Goal: Browse casually

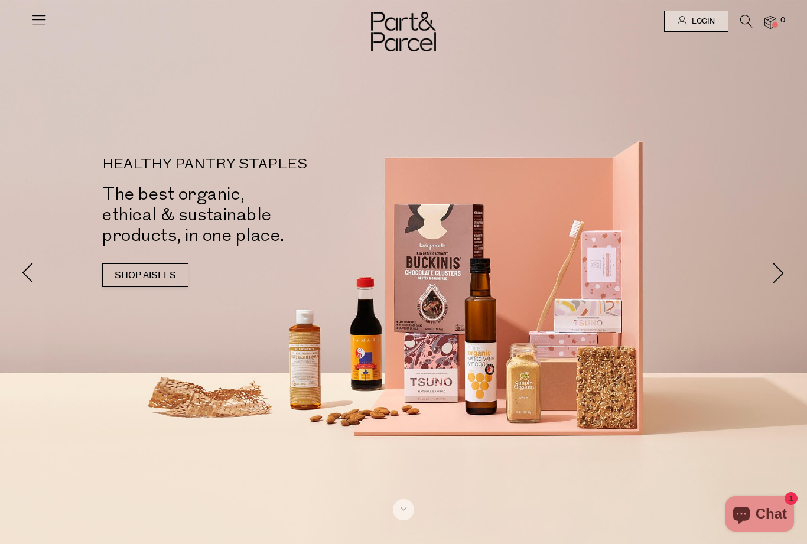
click at [122, 264] on link "SHOP AISLES" at bounding box center [145, 276] width 86 height 24
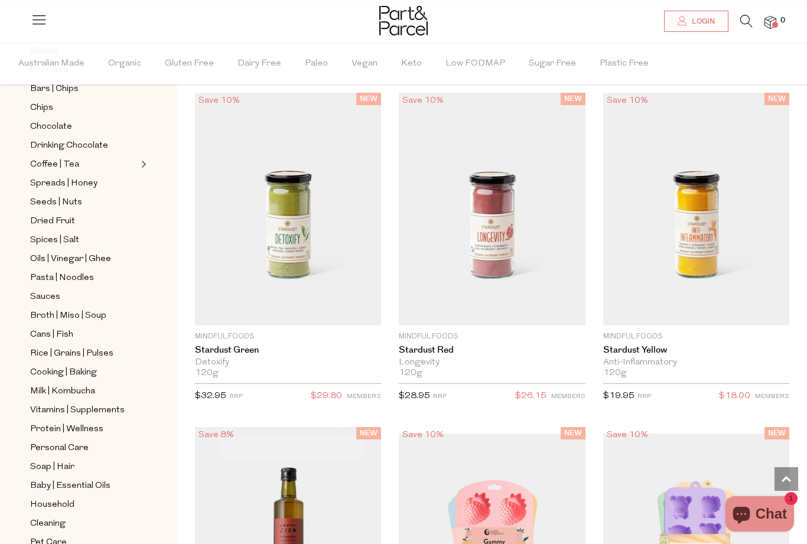
scroll to position [240, 0]
click at [98, 479] on span "Baby | Essential Oils" at bounding box center [70, 486] width 80 height 14
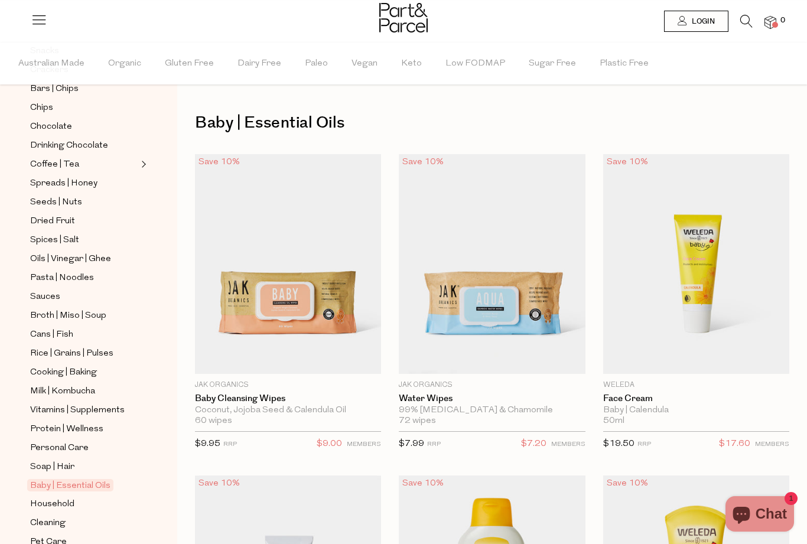
scroll to position [240, 0]
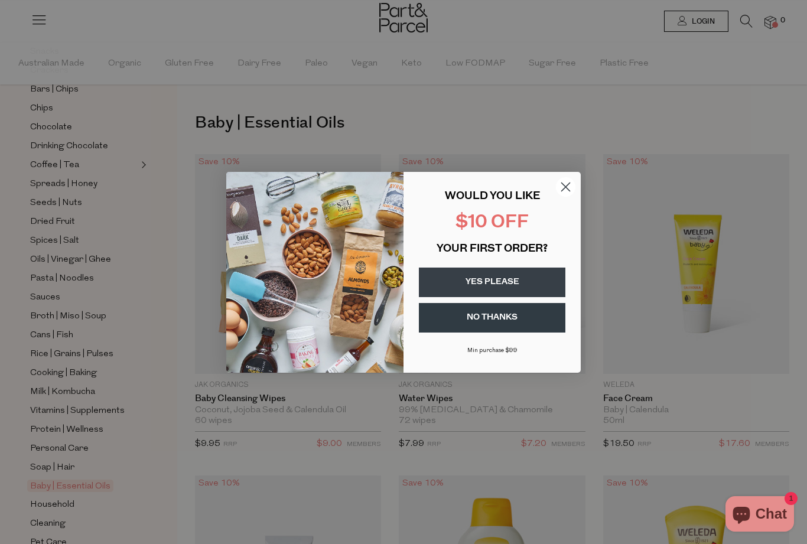
click at [570, 189] on circle "Close dialog" at bounding box center [566, 187] width 20 height 20
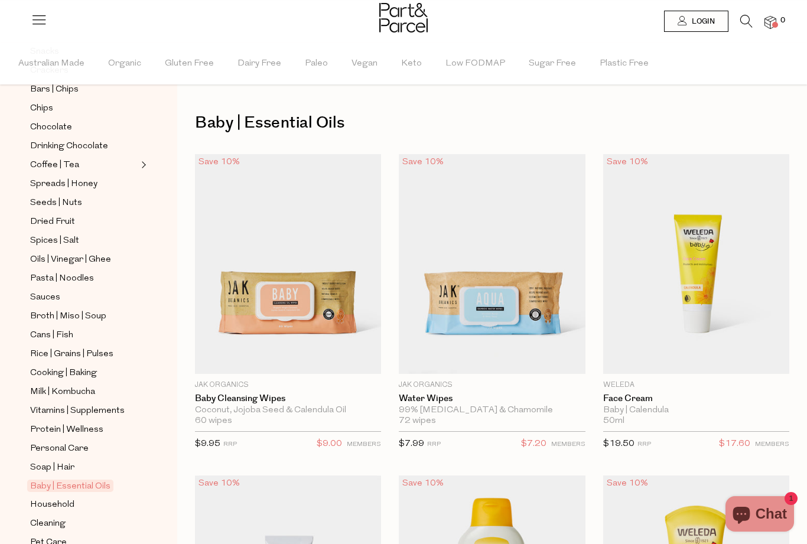
click at [82, 442] on span "Personal Care" at bounding box center [59, 449] width 59 height 14
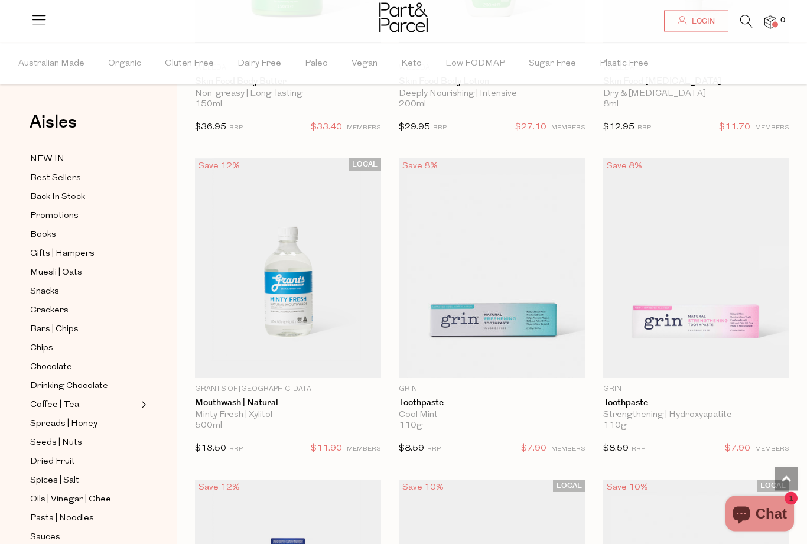
scroll to position [1616, 0]
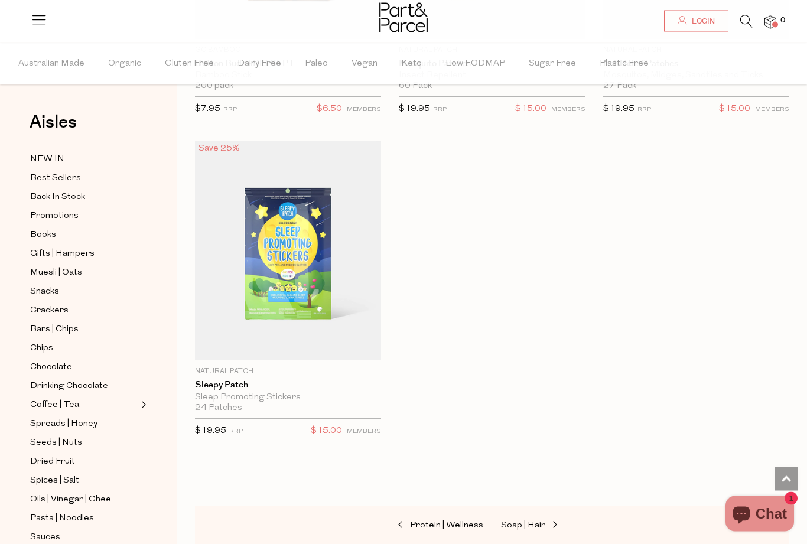
scroll to position [8707, 0]
click at [73, 268] on span "Muesli | Oats" at bounding box center [56, 273] width 52 height 14
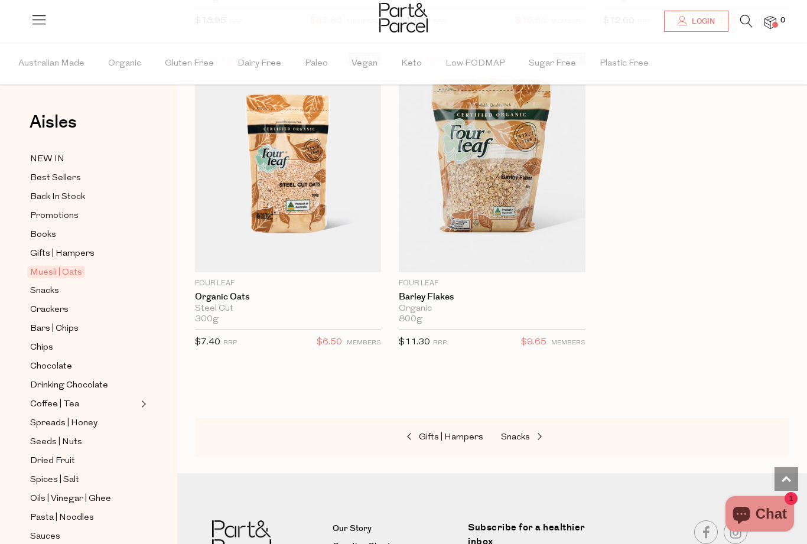
scroll to position [5354, 0]
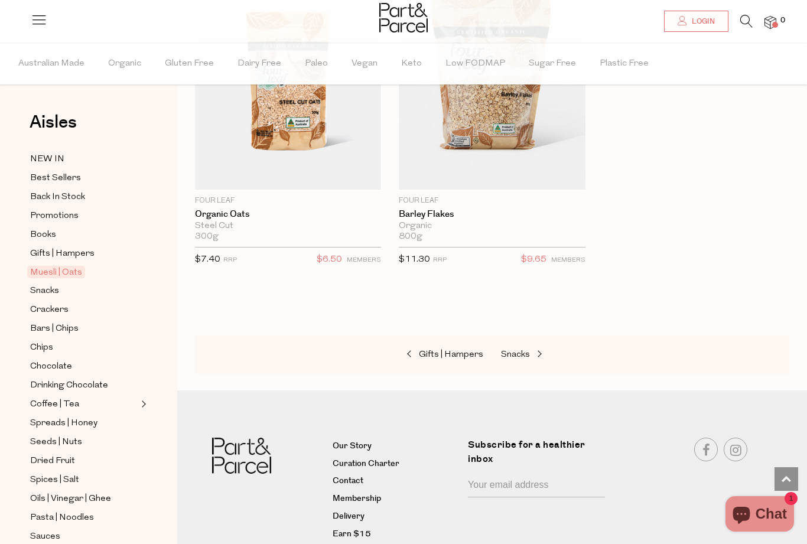
click at [65, 180] on span "Best Sellers" at bounding box center [55, 178] width 51 height 14
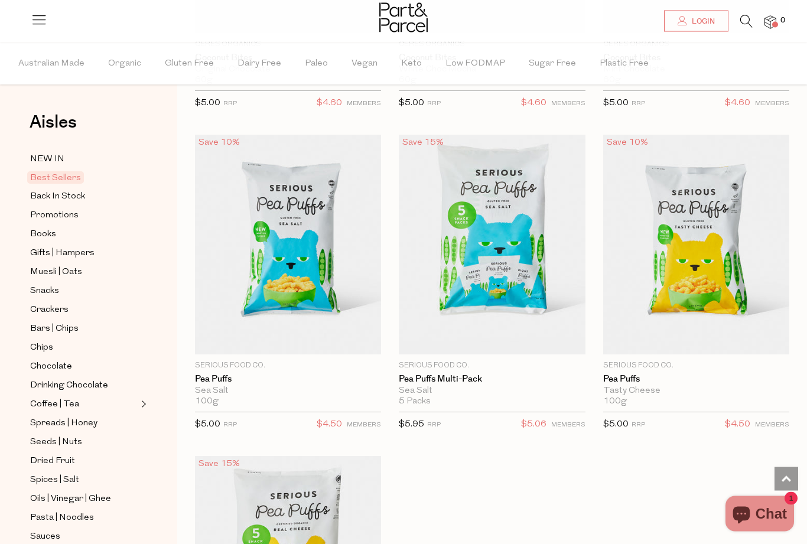
scroll to position [1479, 0]
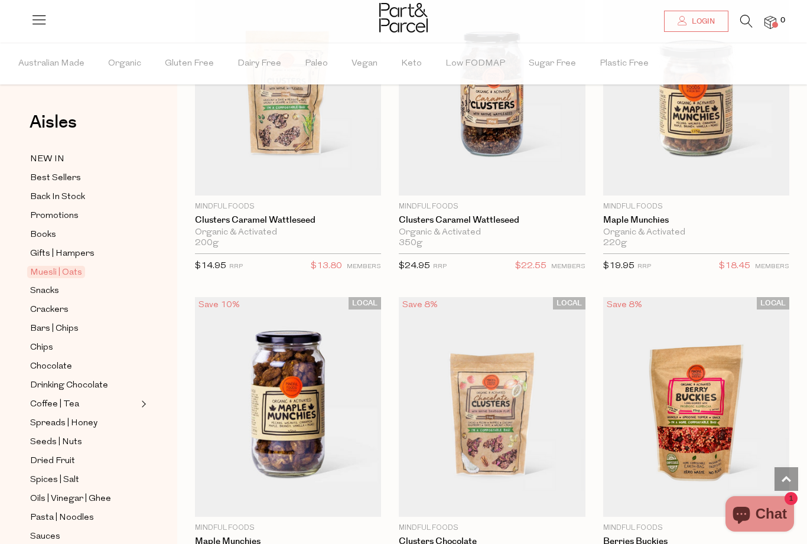
scroll to position [1486, 0]
